Goal: Transaction & Acquisition: Subscribe to service/newsletter

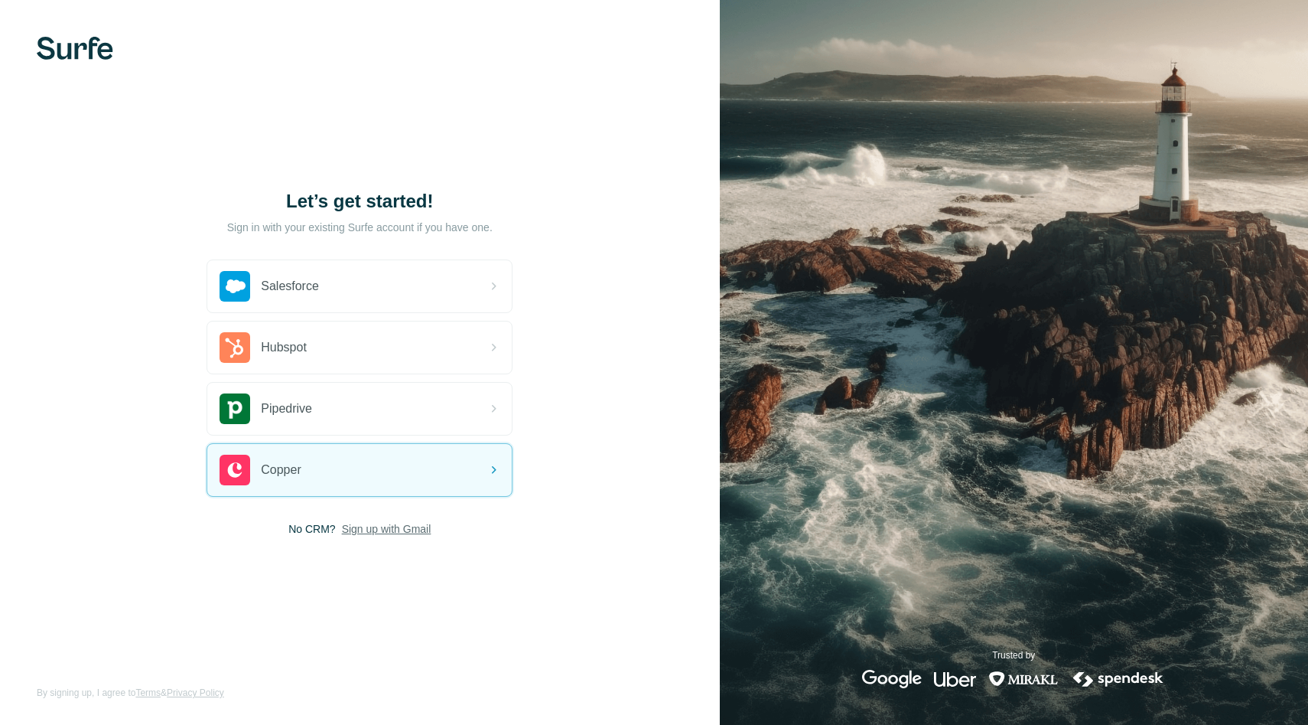
click at [388, 532] on span "Sign up with Gmail" at bounding box center [387, 528] width 90 height 15
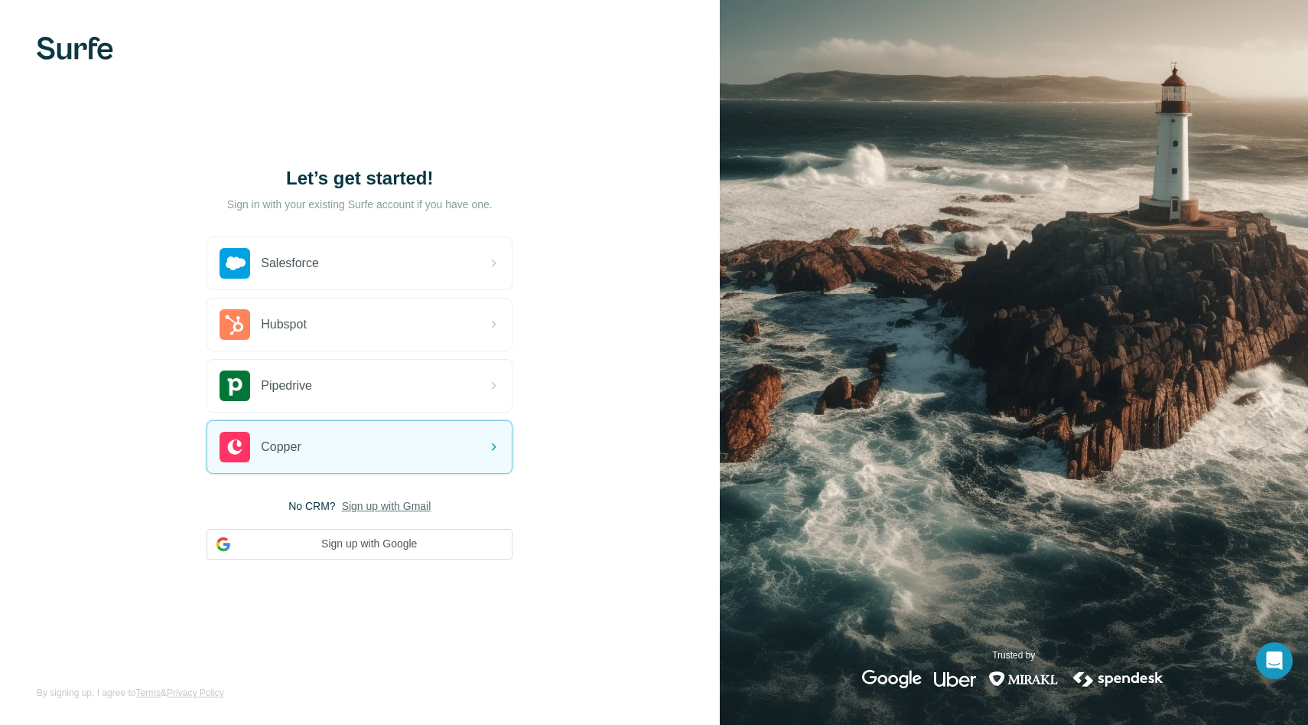
click at [415, 501] on span "Sign up with Gmail" at bounding box center [387, 505] width 90 height 15
